Goal: Find specific page/section: Find specific page/section

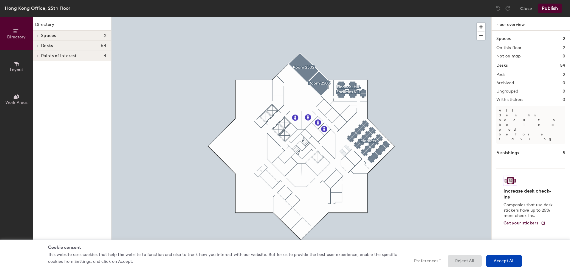
click at [13, 63] on icon at bounding box center [16, 64] width 7 height 7
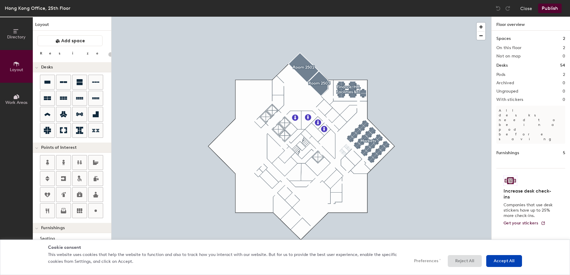
click at [19, 98] on icon at bounding box center [17, 96] width 3 height 4
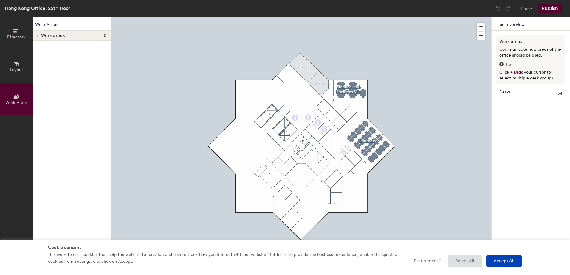
click at [16, 37] on span "Directory" at bounding box center [16, 37] width 18 height 5
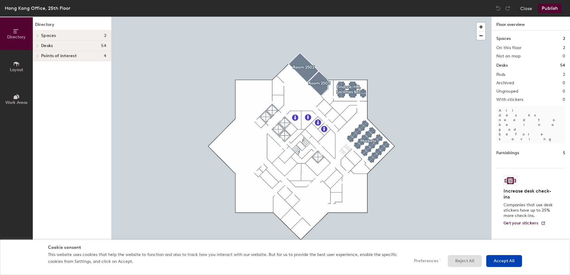
click at [416, 17] on div at bounding box center [301, 17] width 380 height 0
click at [429, 17] on div at bounding box center [301, 17] width 380 height 0
click at [11, 65] on button "Layout" at bounding box center [16, 66] width 33 height 33
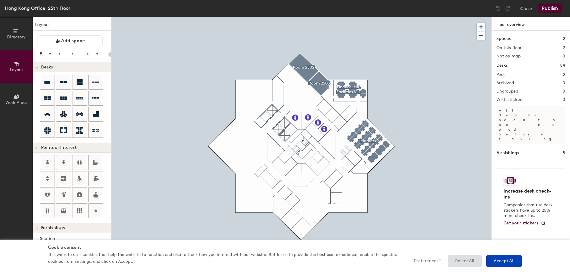
click at [16, 97] on icon at bounding box center [16, 97] width 4 height 4
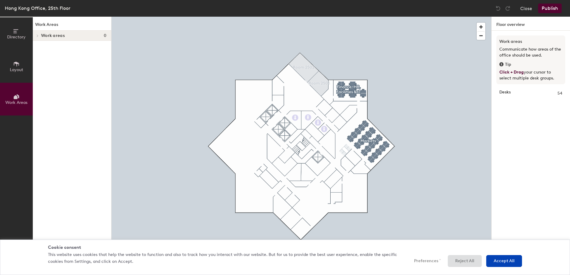
click at [18, 33] on icon at bounding box center [16, 31] width 7 height 7
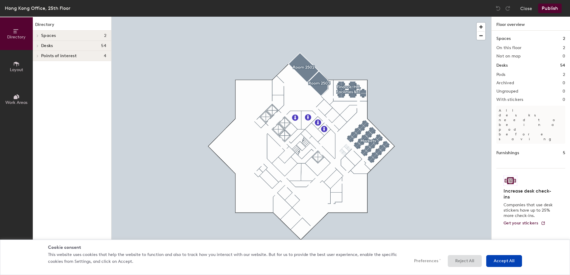
click at [46, 32] on div "Spaces 2" at bounding box center [72, 36] width 78 height 10
